Goal: Information Seeking & Learning: Learn about a topic

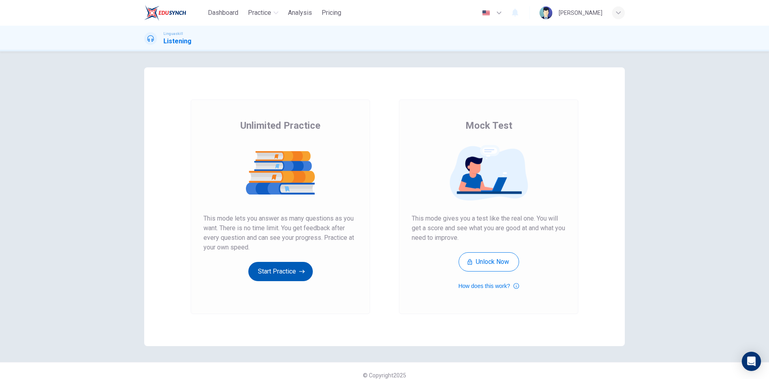
click at [282, 275] on button "Start Practice" at bounding box center [280, 271] width 65 height 19
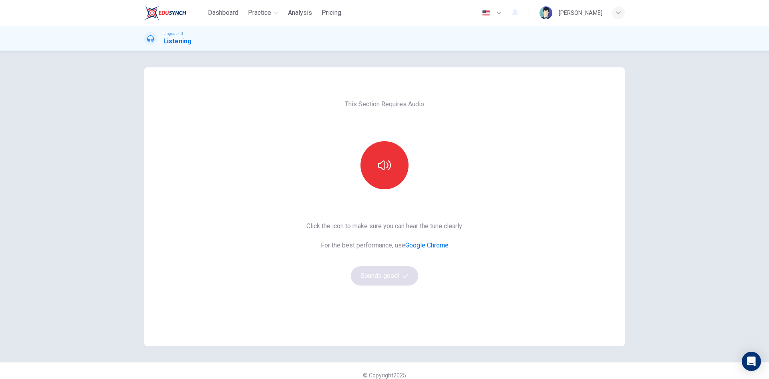
click at [384, 275] on div "Click the icon to make sure you can hear the tune clearly. For the best perform…" at bounding box center [384, 253] width 157 height 64
click at [383, 274] on div "Click the icon to make sure you can hear the tune clearly. For the best perform…" at bounding box center [384, 253] width 157 height 64
click at [401, 274] on div "Click the icon to make sure you can hear the tune clearly. For the best perform…" at bounding box center [384, 253] width 157 height 64
click at [394, 168] on button "button" at bounding box center [385, 165] width 48 height 48
click at [392, 277] on button "Sounds good!" at bounding box center [384, 275] width 67 height 19
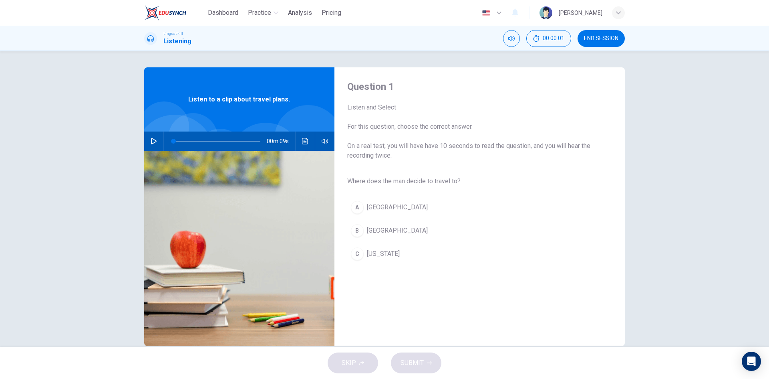
click at [152, 139] on icon "button" at bounding box center [154, 141] width 6 height 6
click at [151, 139] on icon "button" at bounding box center [154, 141] width 6 height 6
type input "0"
click at [355, 231] on div "B" at bounding box center [357, 230] width 13 height 13
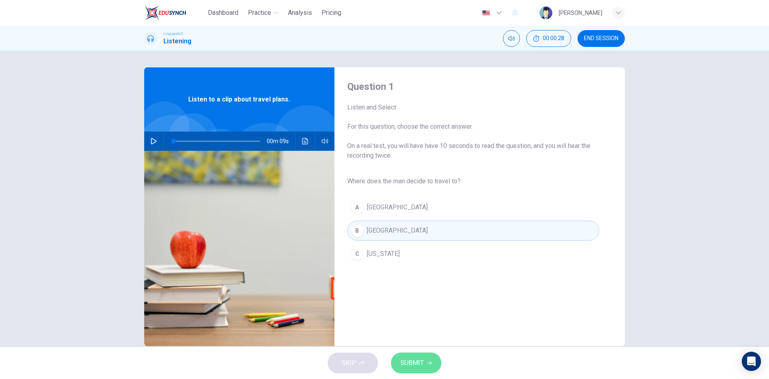
click at [425, 364] on button "SUBMIT" at bounding box center [416, 362] width 50 height 21
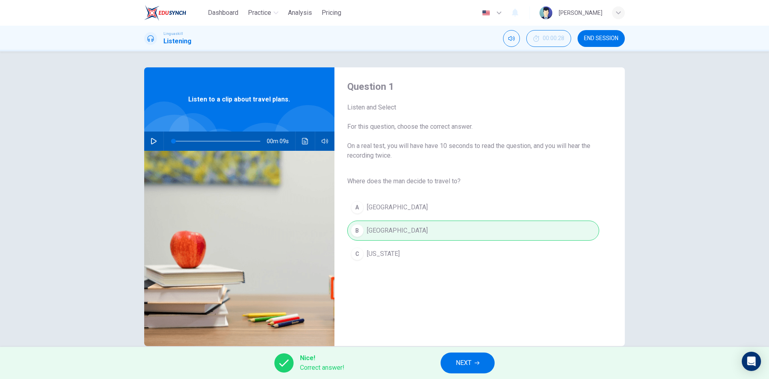
click at [480, 360] on button "NEXT" at bounding box center [468, 362] width 54 height 21
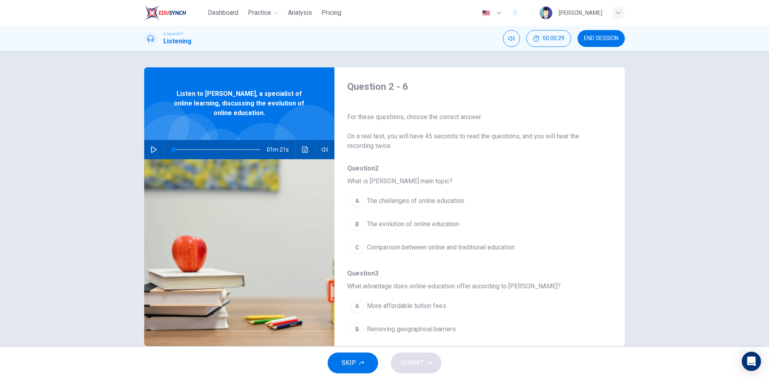
click at [151, 148] on icon "button" at bounding box center [154, 149] width 6 height 6
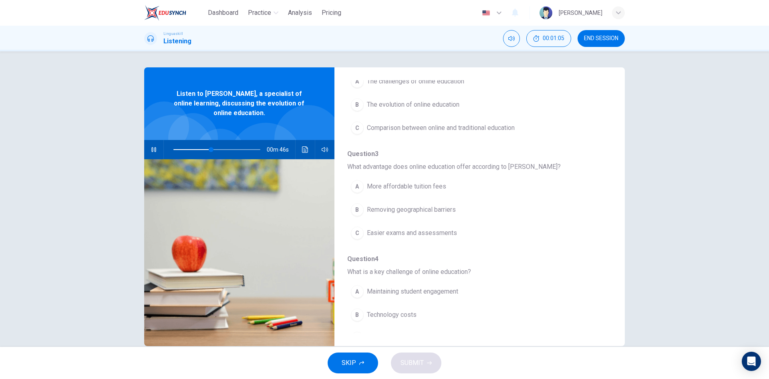
scroll to position [120, 0]
click at [299, 149] on button "Click to see the audio transcription" at bounding box center [305, 149] width 13 height 19
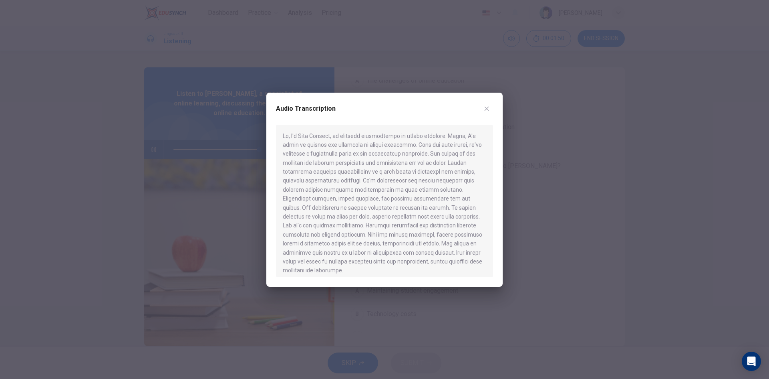
type input "0"
click at [488, 109] on icon "button" at bounding box center [487, 108] width 6 height 6
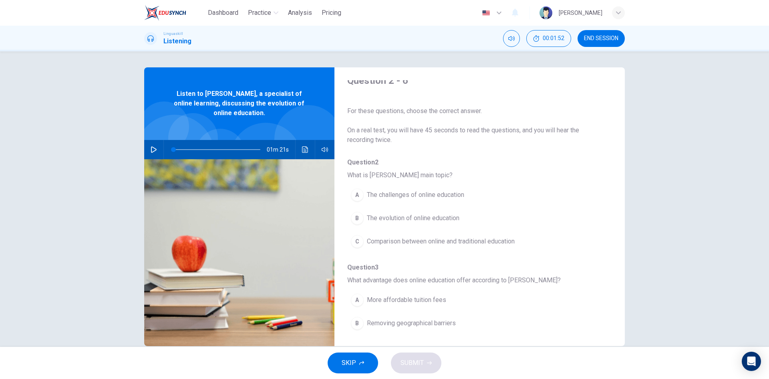
scroll to position [0, 0]
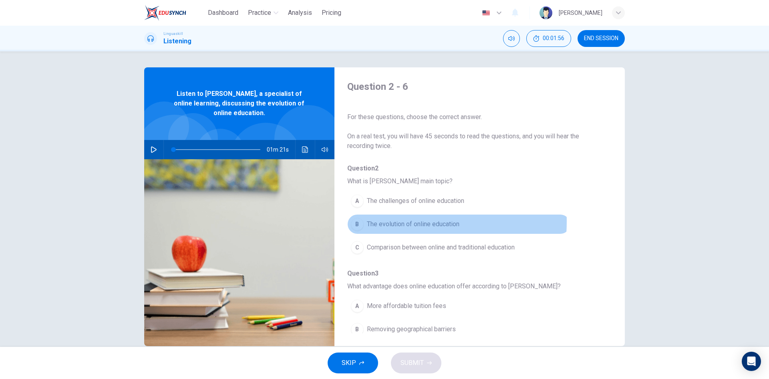
click at [356, 221] on div "B" at bounding box center [357, 224] width 13 height 13
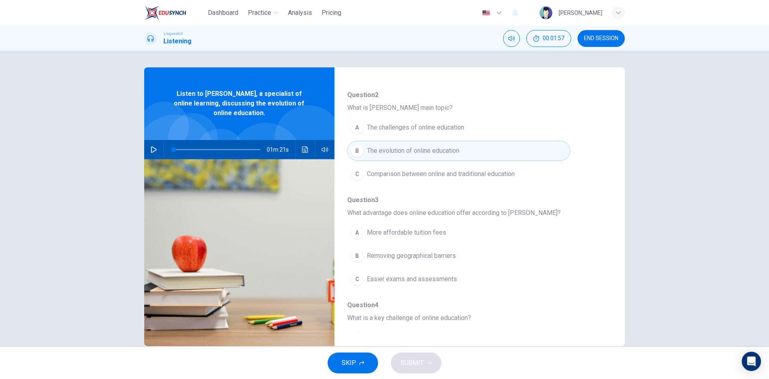
scroll to position [80, 0]
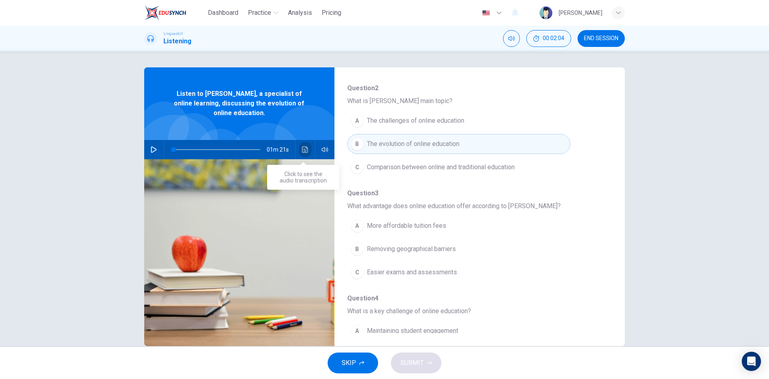
click at [302, 148] on icon "Click to see the audio transcription" at bounding box center [305, 149] width 6 height 6
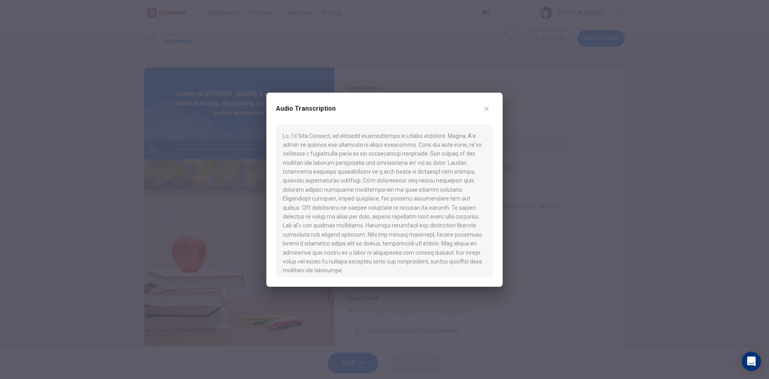
click at [526, 209] on div at bounding box center [384, 189] width 769 height 379
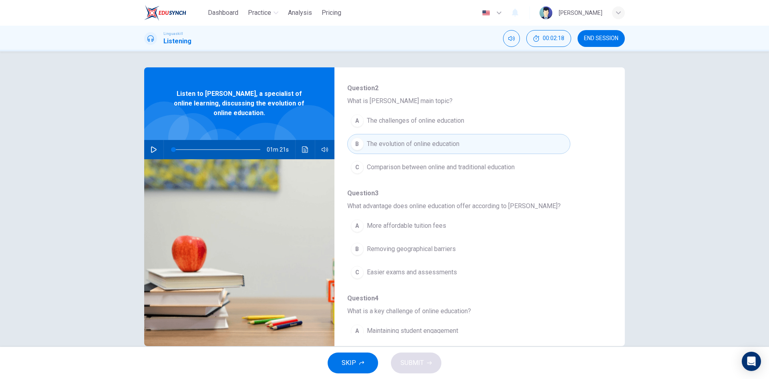
click at [359, 272] on div "C" at bounding box center [357, 272] width 13 height 13
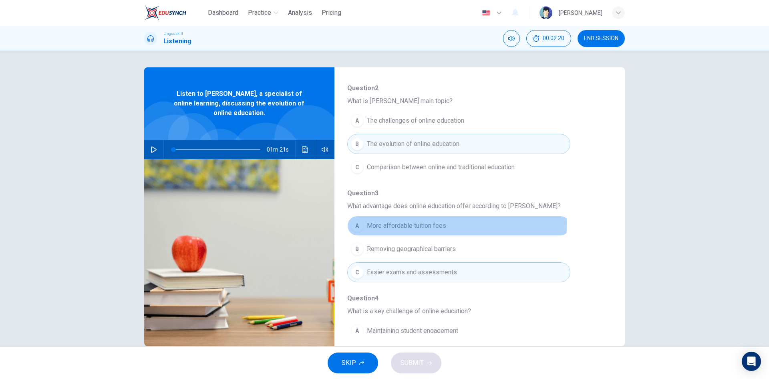
click at [359, 224] on div "A" at bounding box center [357, 225] width 13 height 13
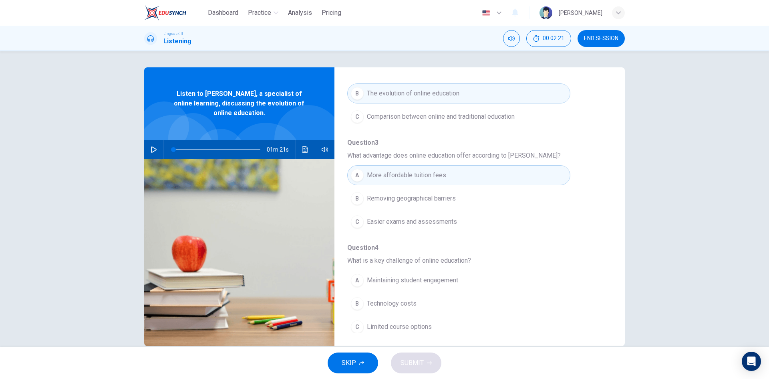
scroll to position [160, 0]
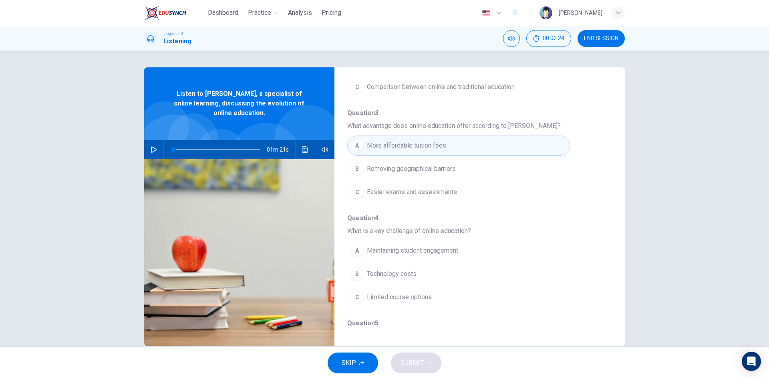
click at [357, 272] on div "B" at bounding box center [357, 273] width 13 height 13
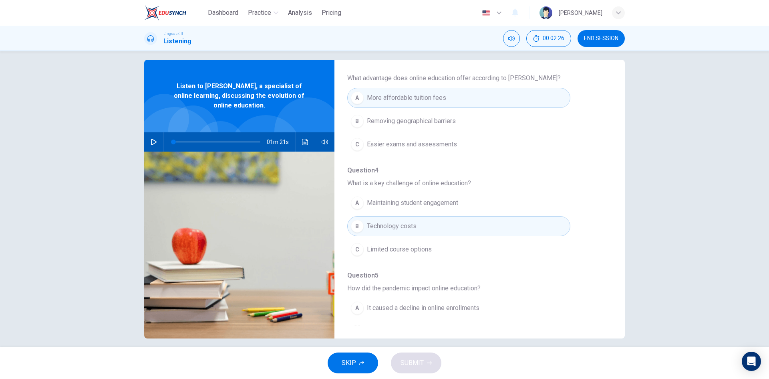
scroll to position [15, 0]
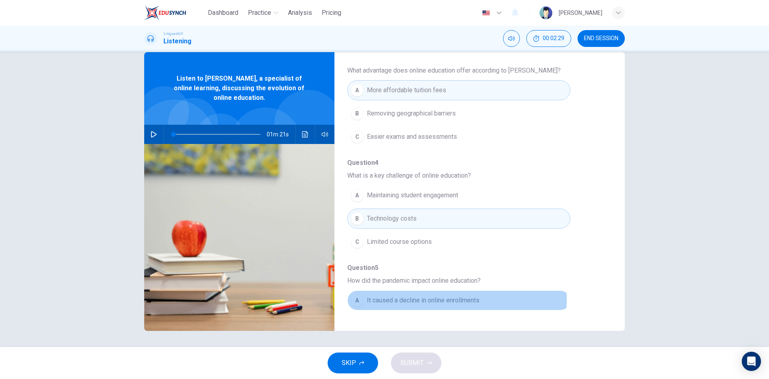
click at [357, 300] on div "A" at bounding box center [357, 300] width 13 height 13
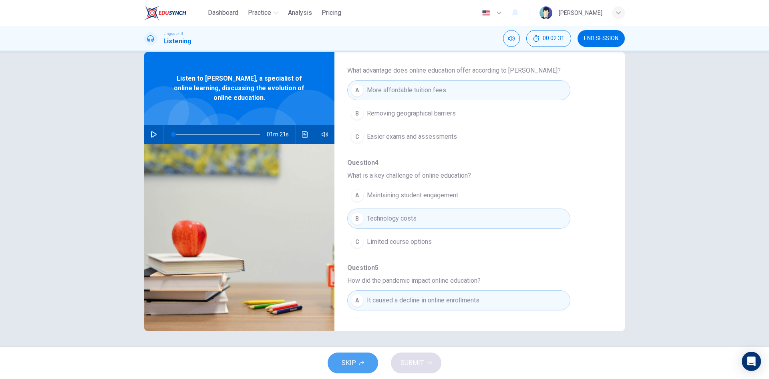
click at [356, 359] on span "SKIP" at bounding box center [349, 362] width 14 height 11
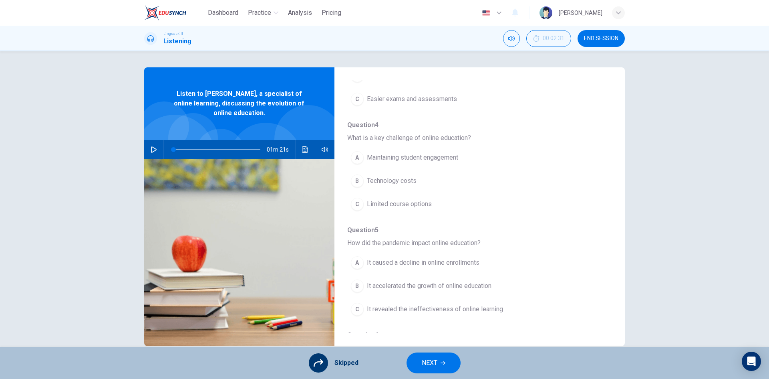
scroll to position [346, 0]
